Goal: Task Accomplishment & Management: Manage account settings

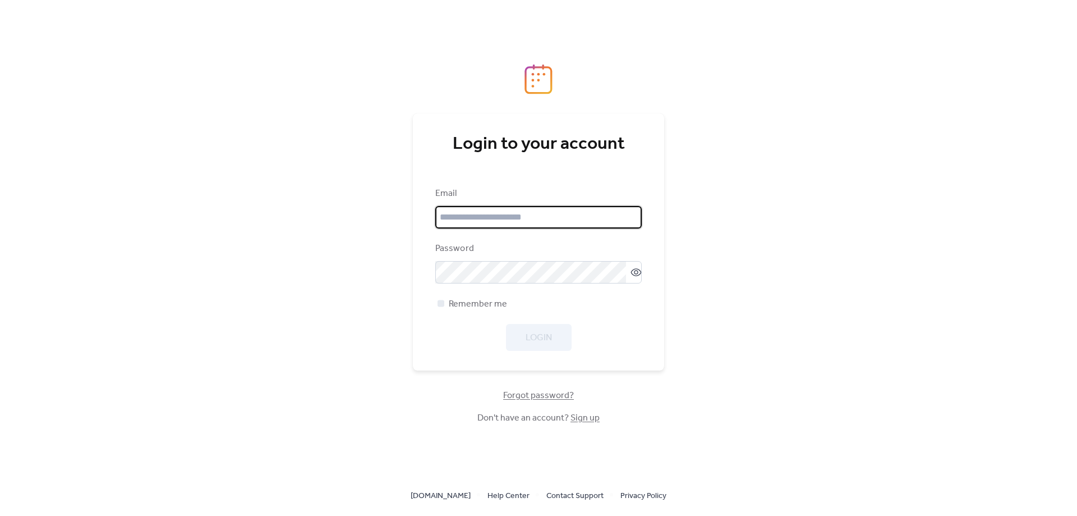
click at [526, 223] on input "email" at bounding box center [538, 217] width 206 height 22
type input "**********"
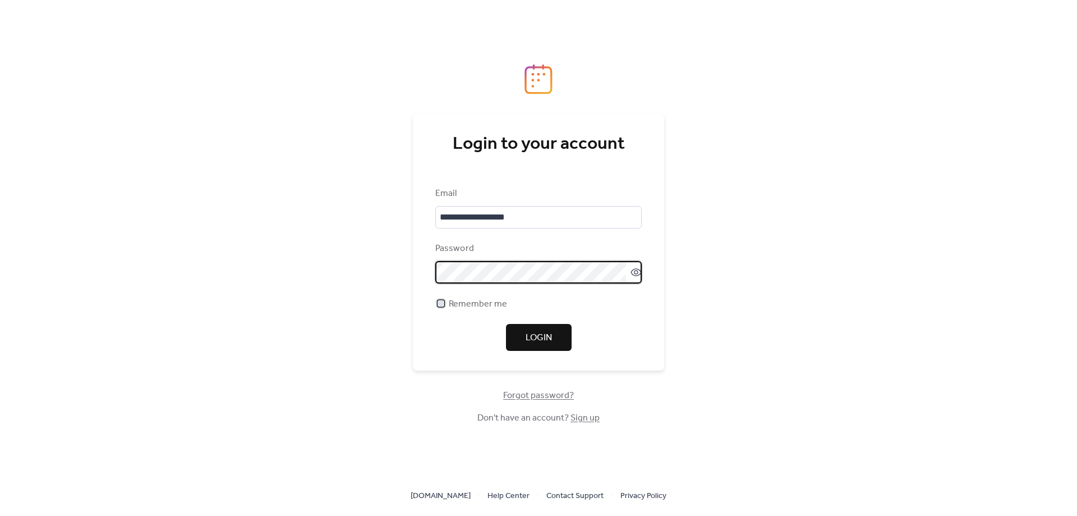
click at [488, 302] on span "Remember me" at bounding box center [478, 303] width 58 height 13
click at [634, 275] on icon at bounding box center [636, 272] width 11 height 8
click at [535, 337] on span "Login" at bounding box center [539, 337] width 26 height 13
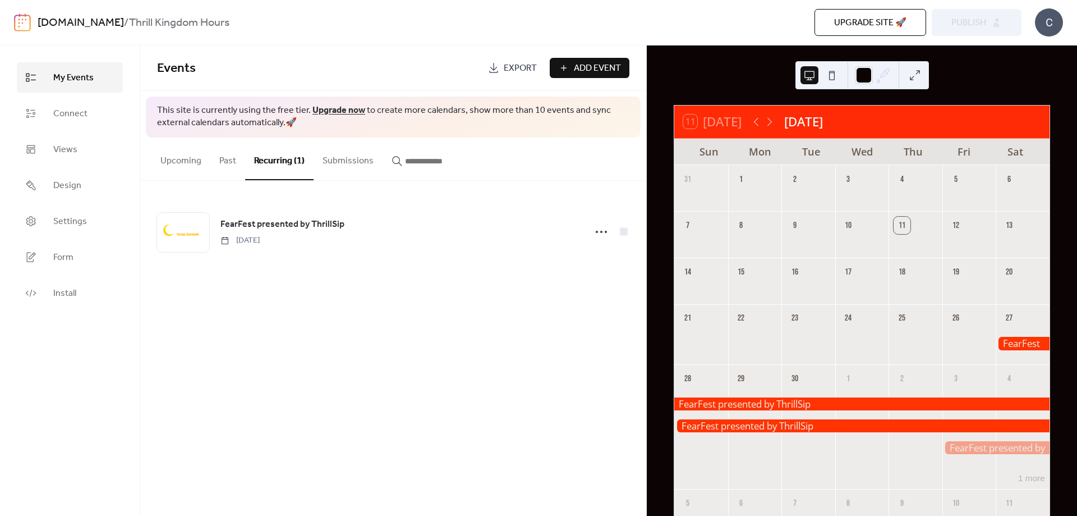
click at [1023, 341] on div at bounding box center [1023, 343] width 54 height 13
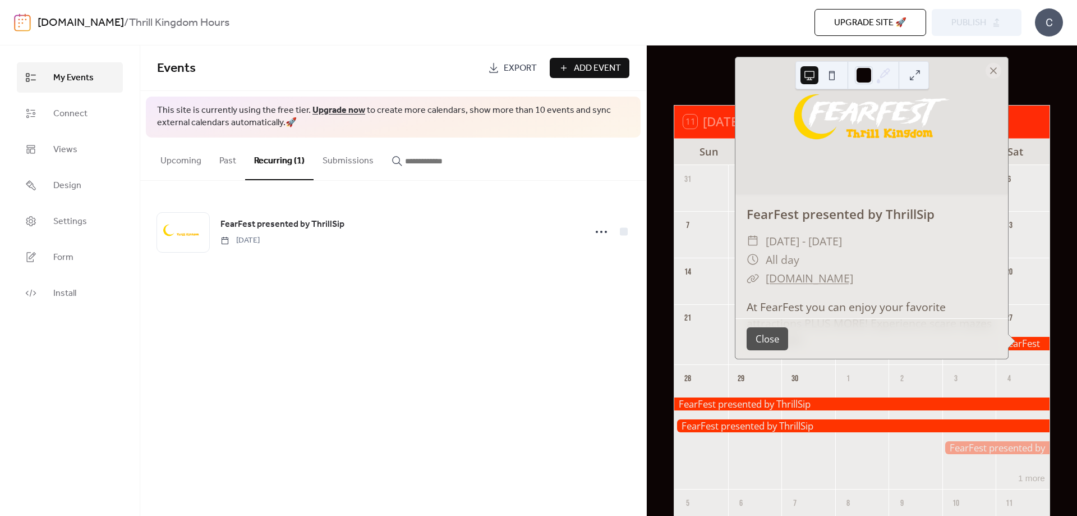
click at [827, 403] on div at bounding box center [861, 403] width 375 height 13
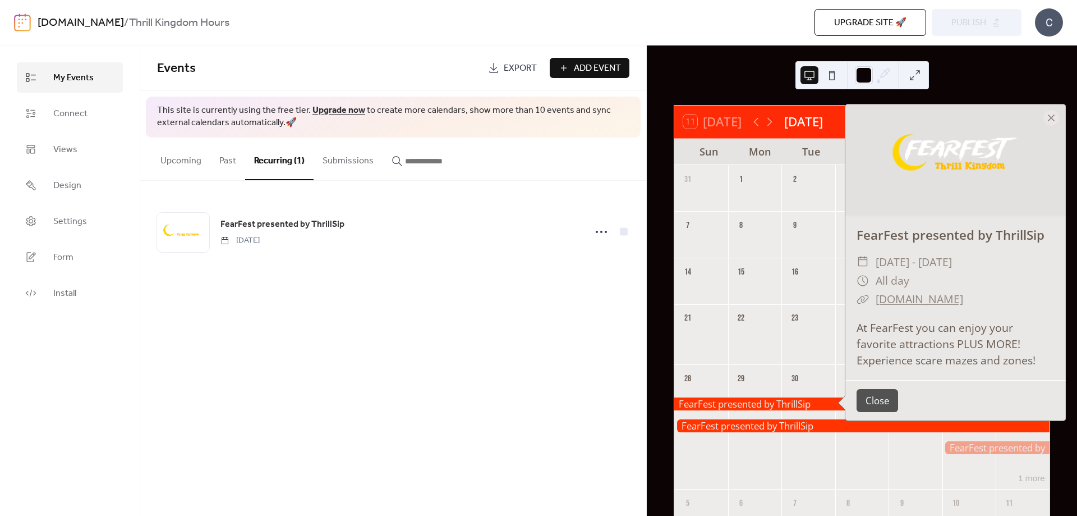
click at [833, 420] on div at bounding box center [861, 425] width 375 height 13
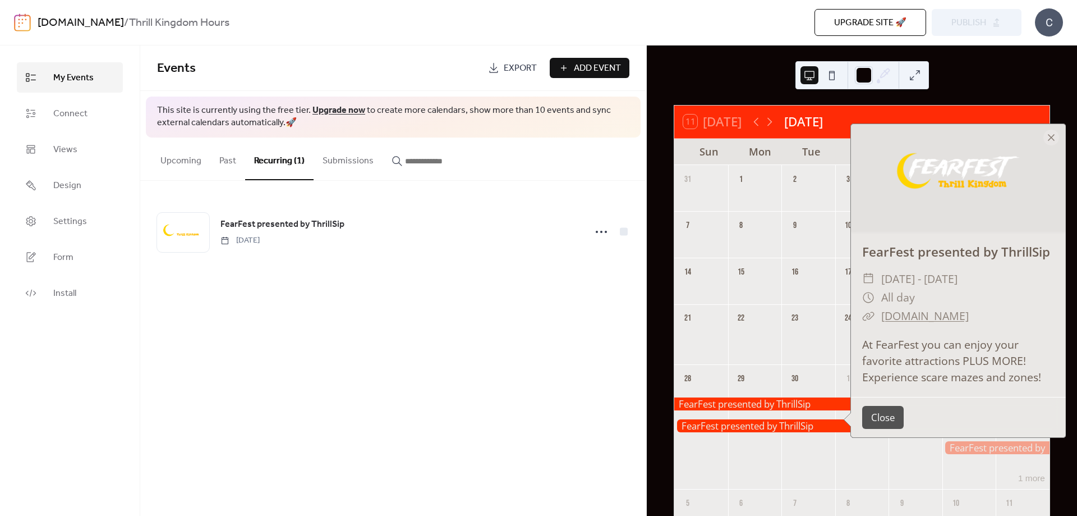
click at [802, 390] on div at bounding box center [809, 436] width 54 height 94
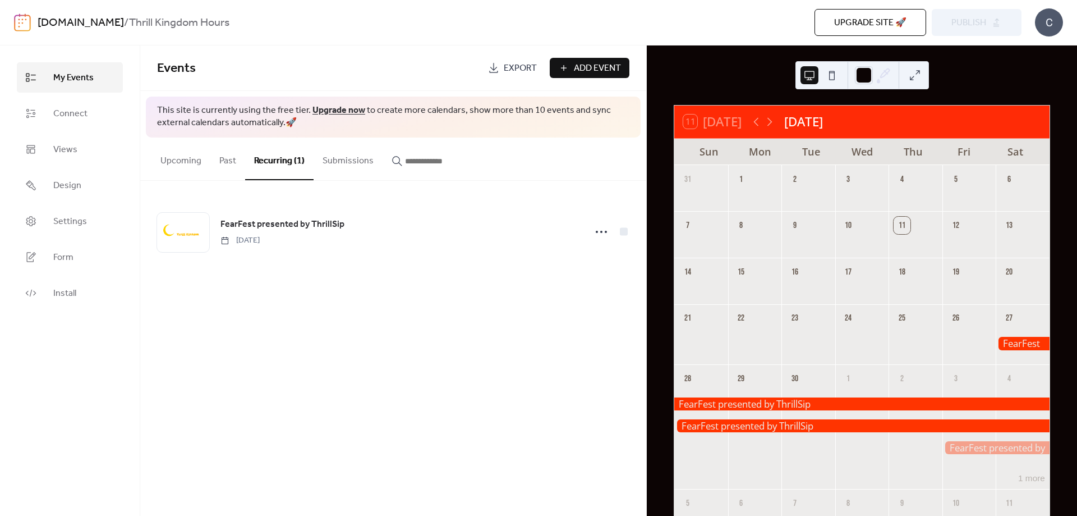
click at [817, 398] on div at bounding box center [861, 403] width 375 height 13
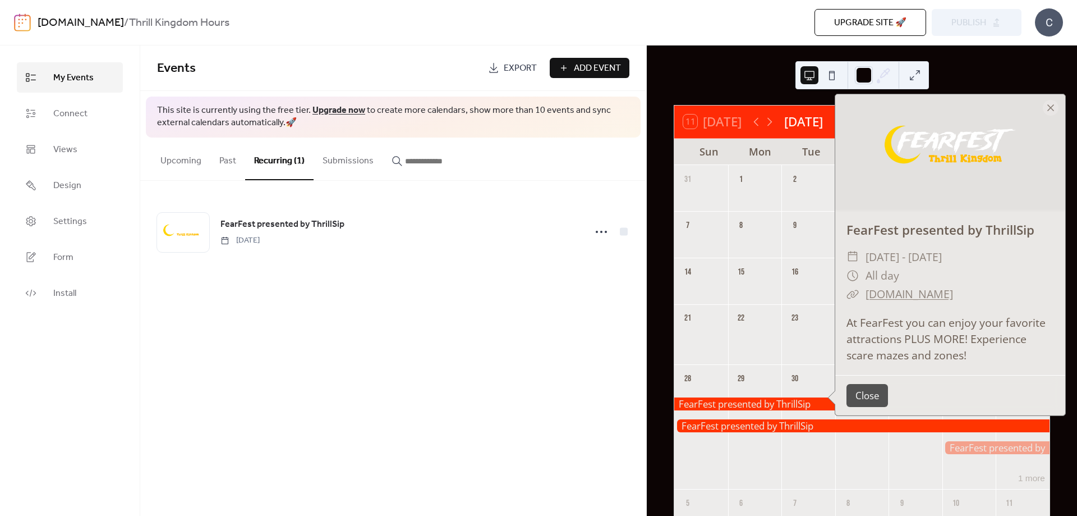
click at [688, 304] on div "14" at bounding box center [701, 281] width 54 height 47
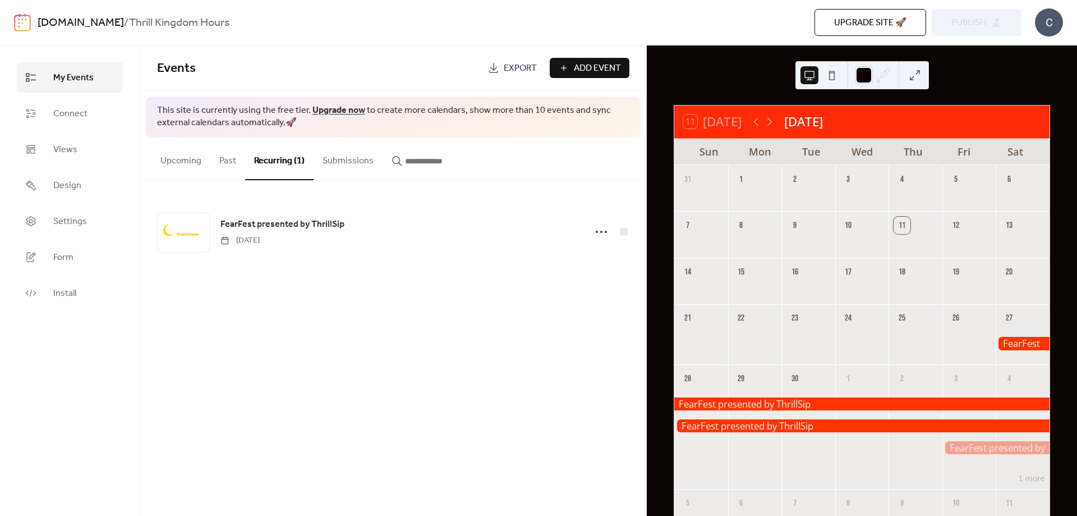
click at [1010, 344] on div at bounding box center [1023, 343] width 54 height 13
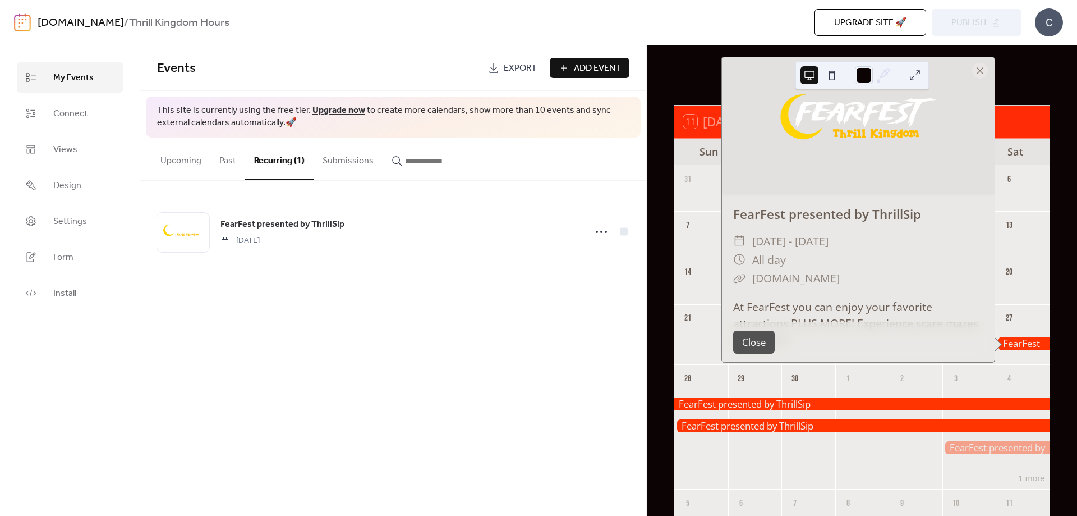
click at [892, 392] on div at bounding box center [916, 436] width 54 height 94
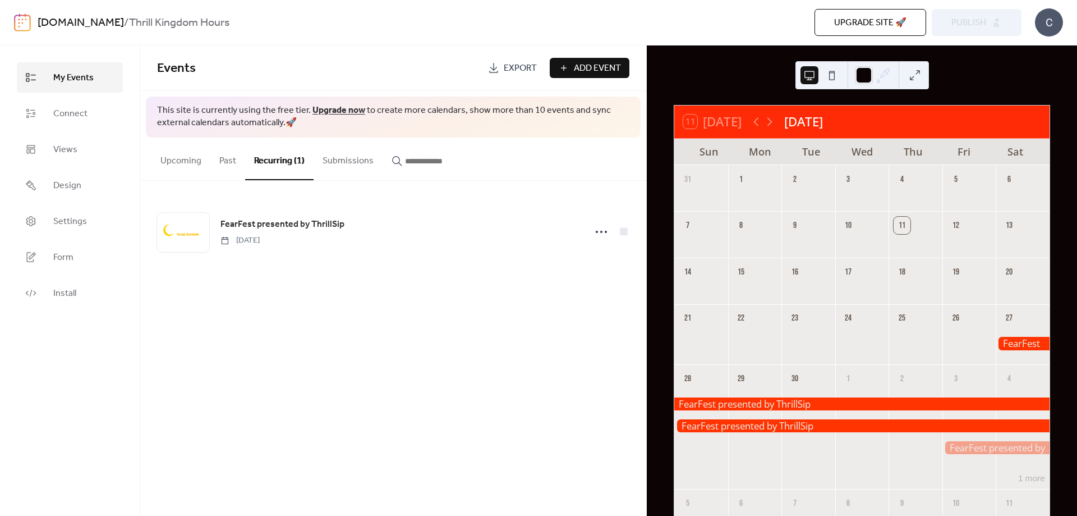
click at [879, 431] on div at bounding box center [861, 425] width 375 height 13
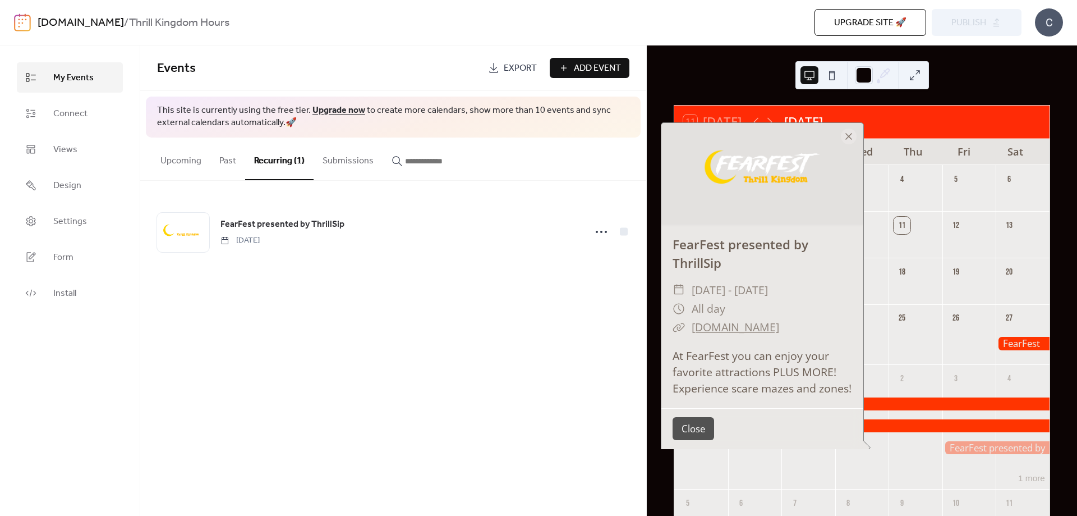
drag, startPoint x: 952, startPoint y: 429, endPoint x: 945, endPoint y: 424, distance: 8.9
click at [945, 416] on div at bounding box center [970, 436] width 54 height 94
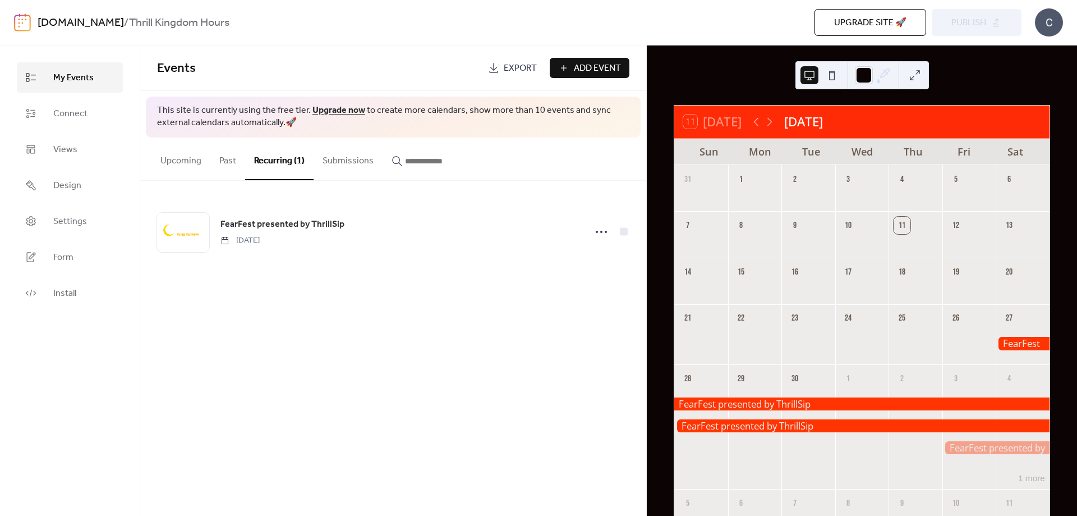
click at [961, 455] on div at bounding box center [970, 436] width 54 height 94
click at [962, 449] on div at bounding box center [996, 447] width 107 height 13
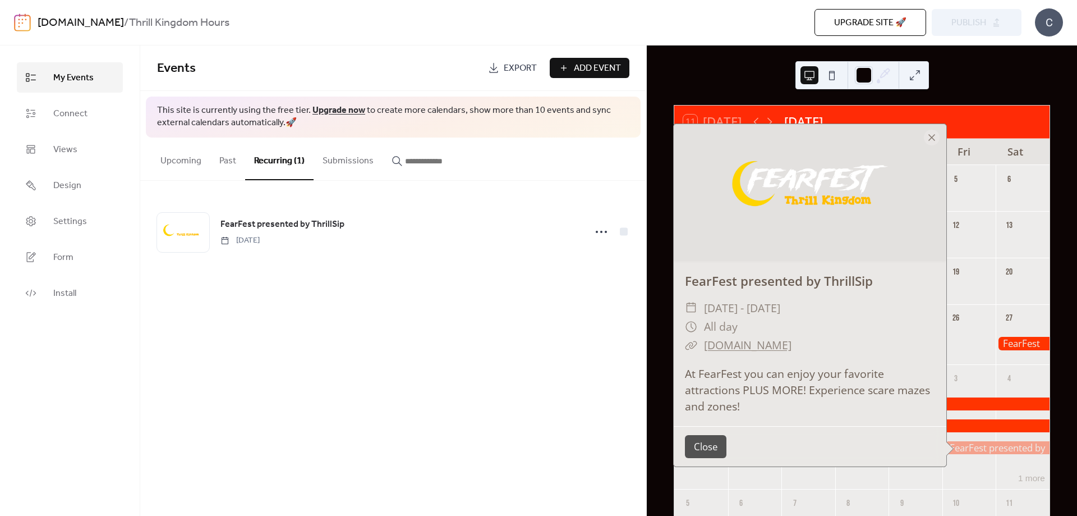
click at [1007, 375] on div "4" at bounding box center [1009, 378] width 17 height 17
